Goal: Information Seeking & Learning: Check status

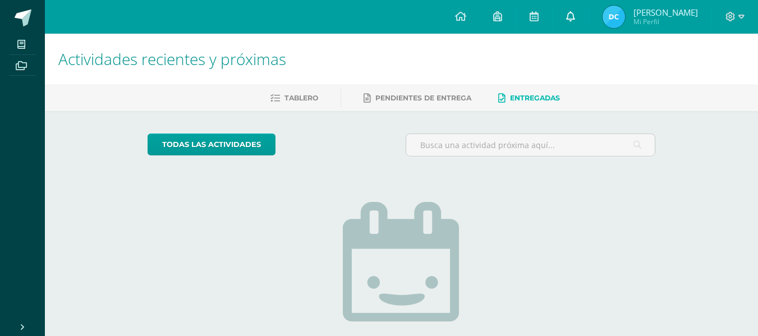
click at [576, 19] on link at bounding box center [570, 17] width 36 height 34
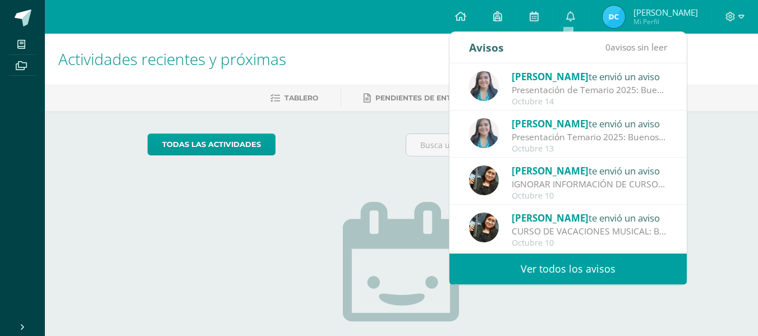
click at [560, 272] on link "Ver todos los avisos" at bounding box center [567, 269] width 237 height 31
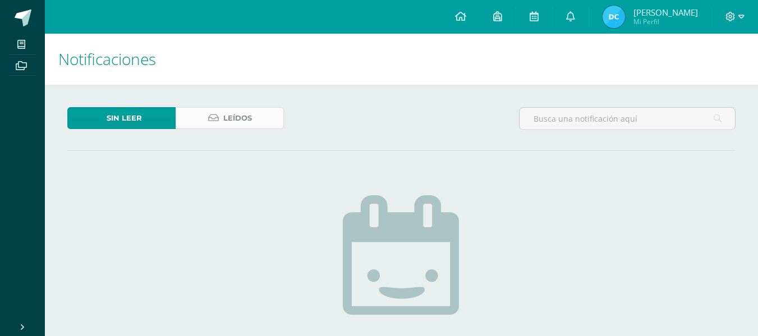
click at [248, 123] on span "Leídos" at bounding box center [237, 118] width 29 height 21
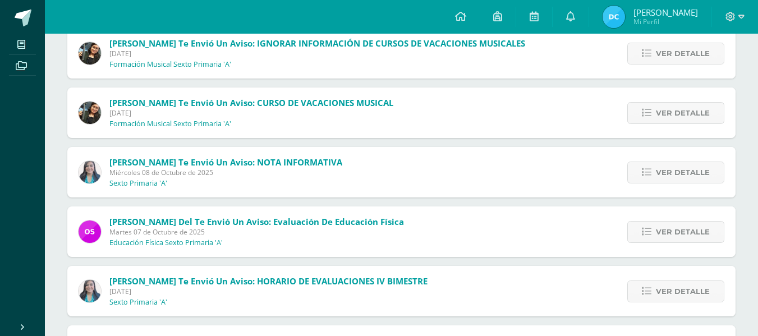
scroll to position [265, 0]
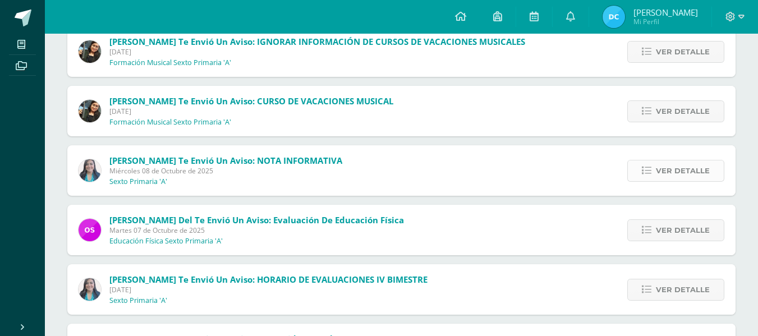
click at [674, 169] on span "Ver detalle" at bounding box center [683, 170] width 54 height 21
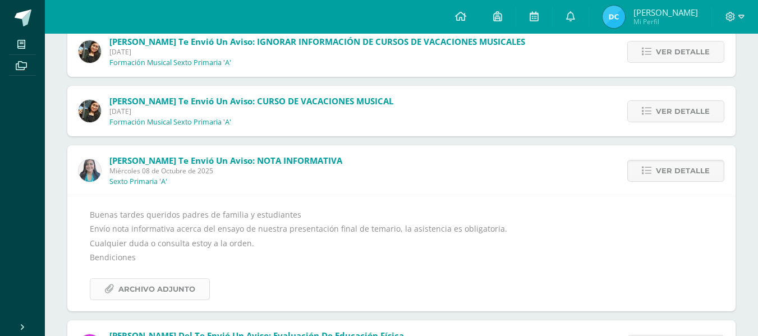
click at [160, 293] on span "Archivo Adjunto" at bounding box center [156, 289] width 77 height 21
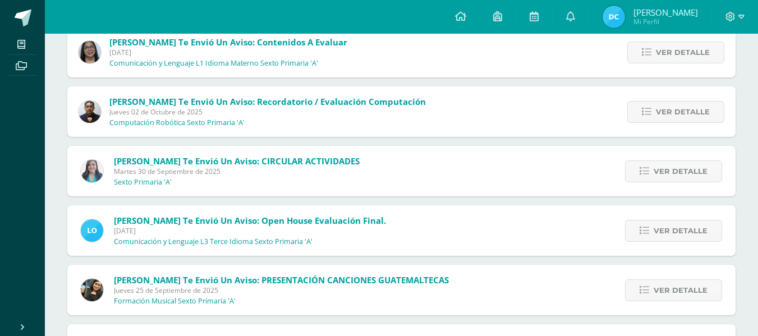
scroll to position [736, 0]
click at [666, 170] on span "Ver detalle" at bounding box center [680, 172] width 54 height 21
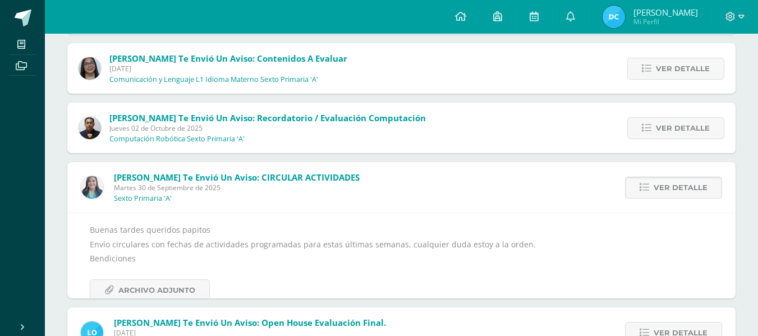
scroll to position [621, 0]
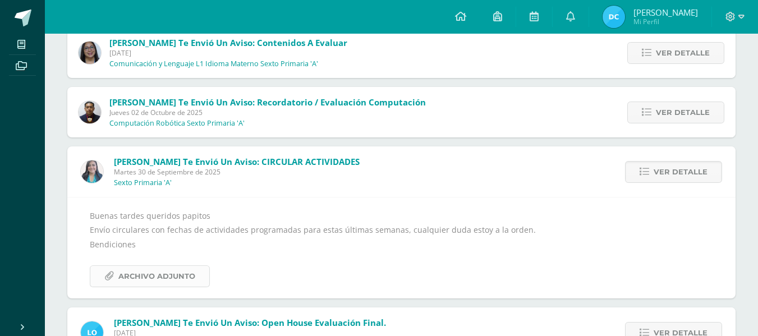
click at [173, 278] on span "Archivo Adjunto" at bounding box center [156, 276] width 77 height 21
click at [172, 273] on span "Archivo Adjunto" at bounding box center [156, 276] width 77 height 21
